Goal: Task Accomplishment & Management: Manage account settings

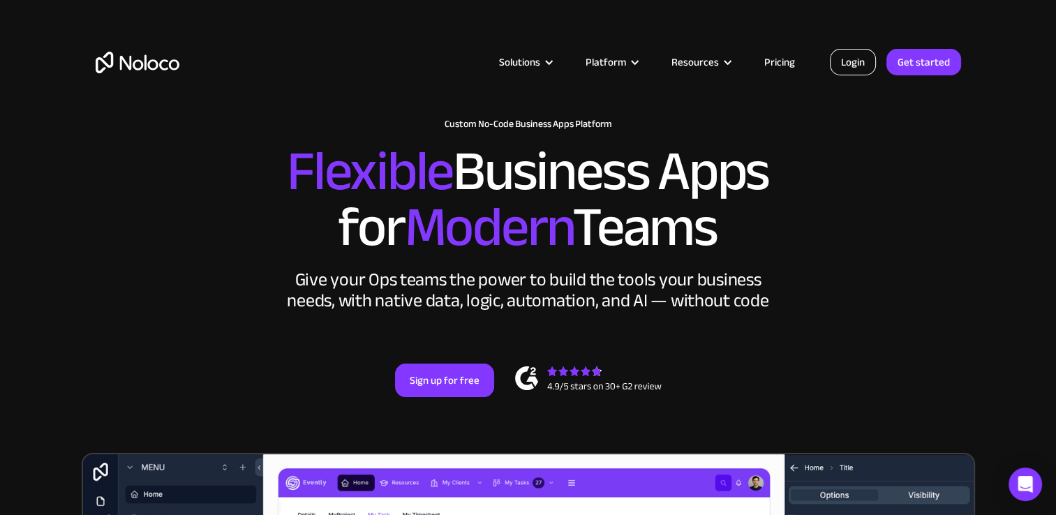
click at [876, 57] on link "Login" at bounding box center [853, 62] width 46 height 27
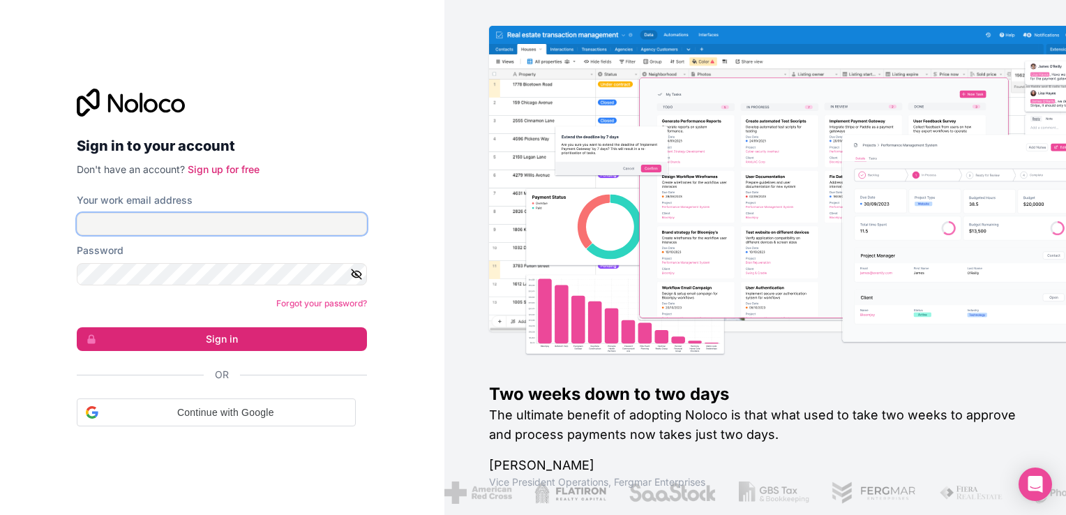
click at [315, 220] on input "Your work email address" at bounding box center [222, 224] width 290 height 22
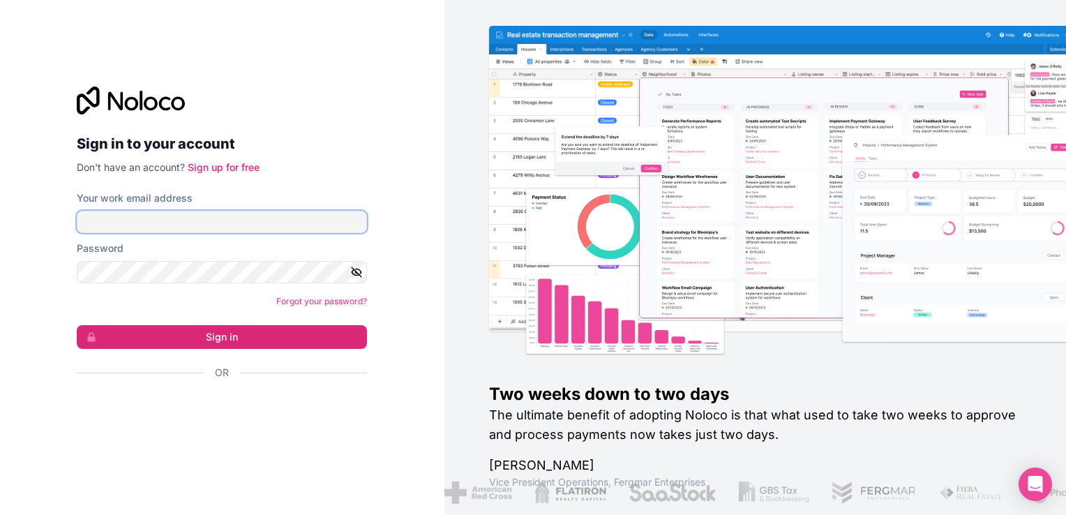
type input "ams@boringgroup.net"
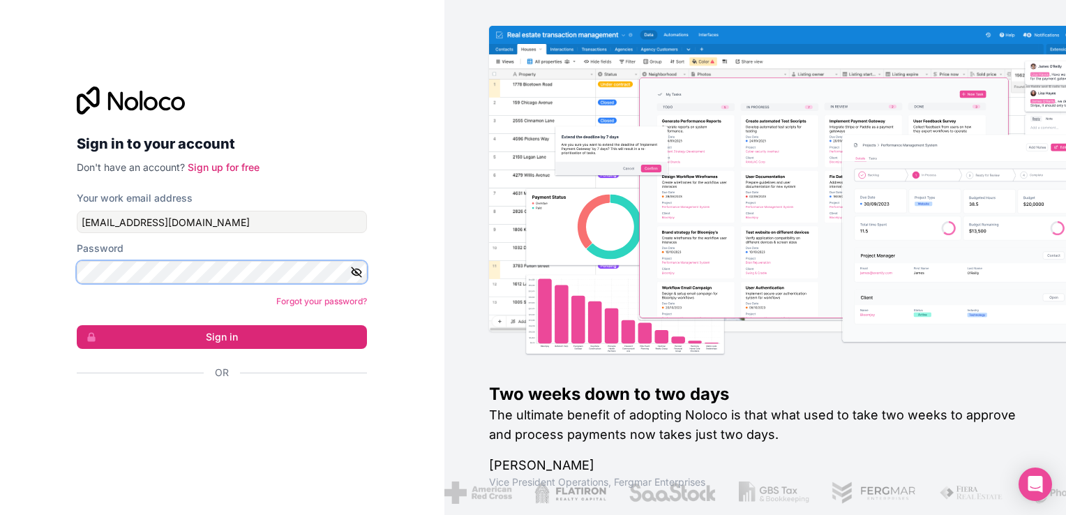
click at [77, 325] on button "Sign in" at bounding box center [222, 337] width 290 height 24
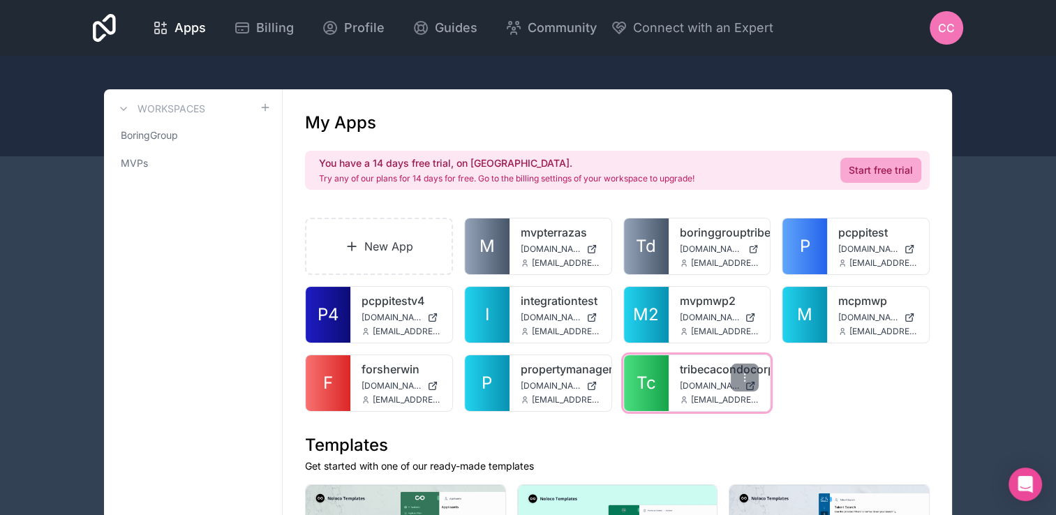
click at [634, 379] on link "Tc" at bounding box center [646, 383] width 45 height 56
